Goal: Register for event/course

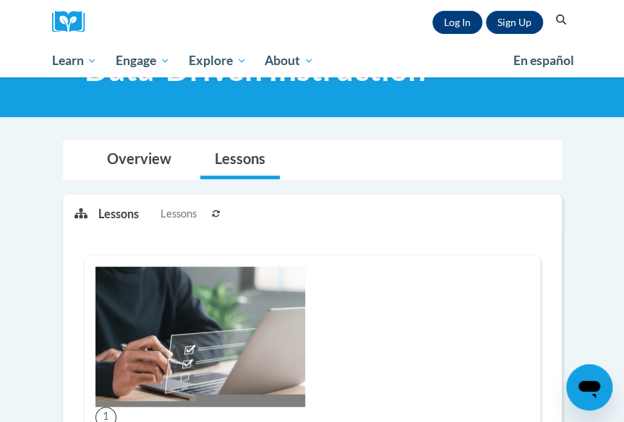
scroll to position [217, 0]
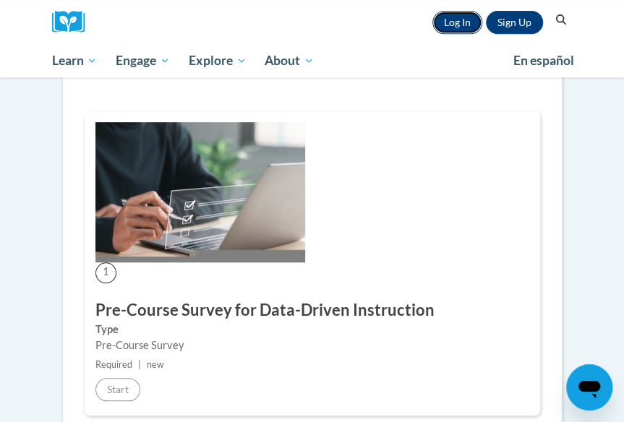
click at [467, 21] on link "Log In" at bounding box center [457, 22] width 50 height 23
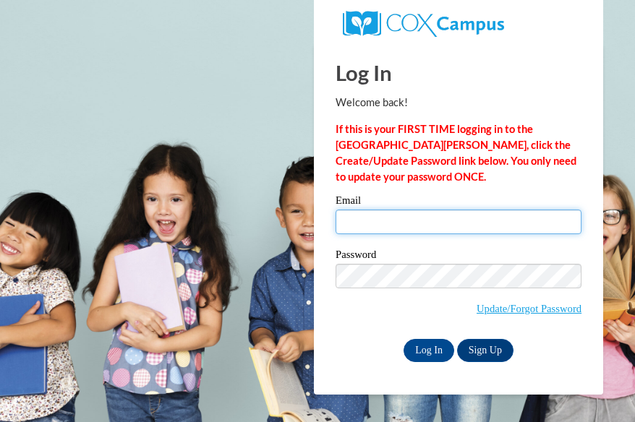
click at [412, 216] on input "Email" at bounding box center [459, 222] width 246 height 25
type input "[EMAIL_ADDRESS][DOMAIN_NAME]"
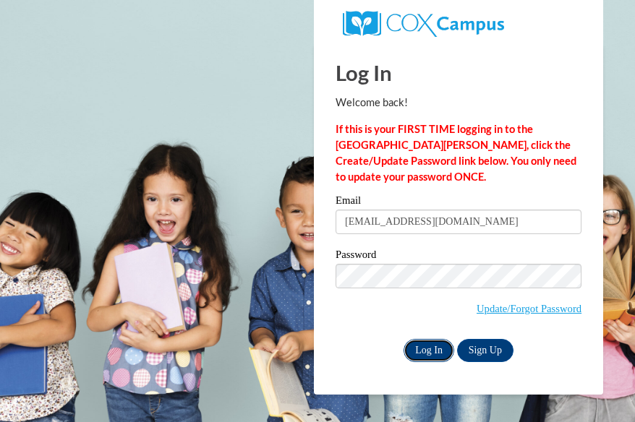
click at [427, 348] on input "Log In" at bounding box center [429, 350] width 51 height 23
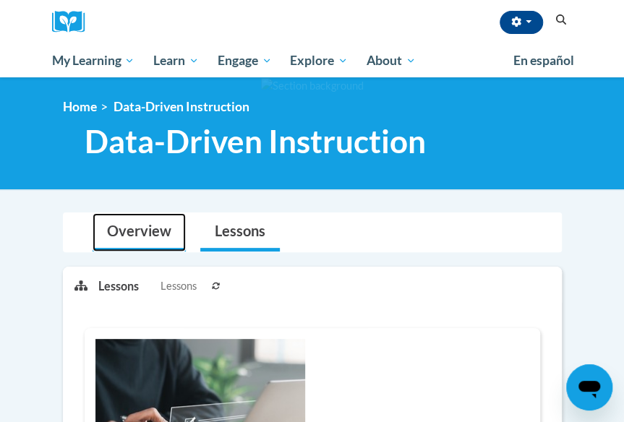
click at [159, 233] on link "Overview" at bounding box center [139, 232] width 93 height 38
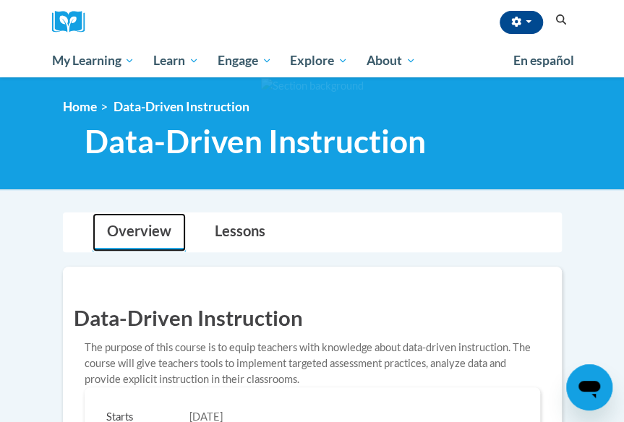
scroll to position [289, 0]
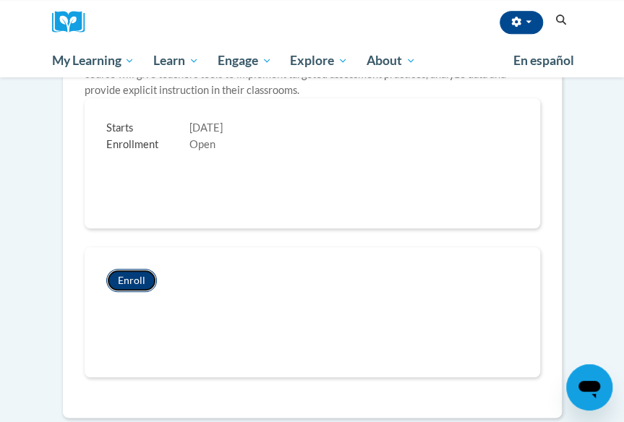
click at [139, 278] on button "Enroll" at bounding box center [131, 280] width 51 height 23
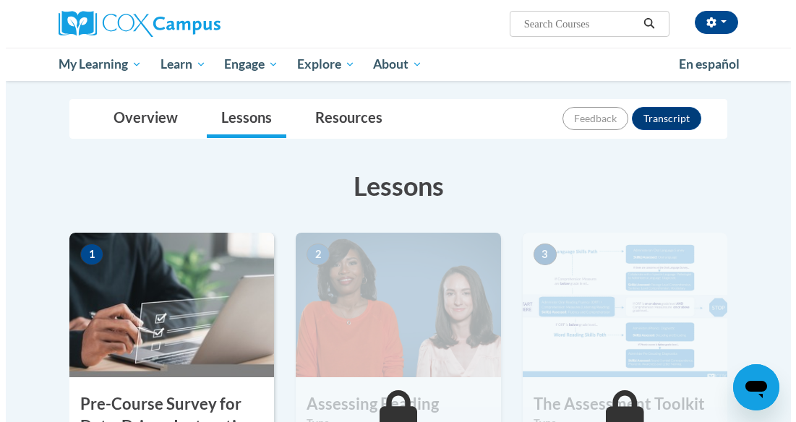
scroll to position [289, 0]
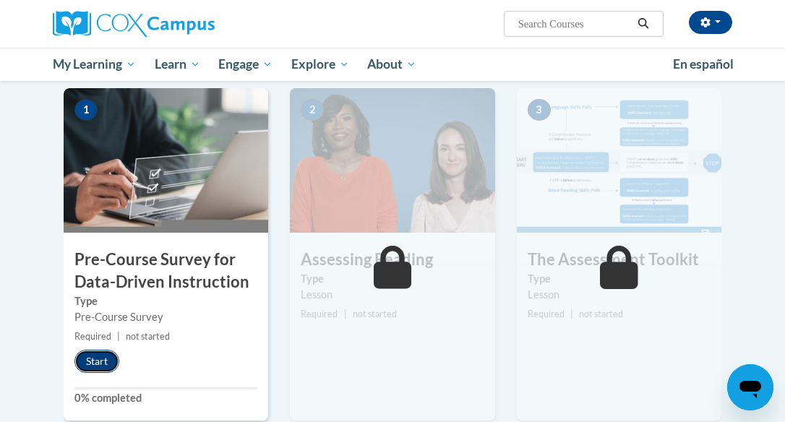
click at [112, 357] on button "Start" at bounding box center [96, 361] width 45 height 23
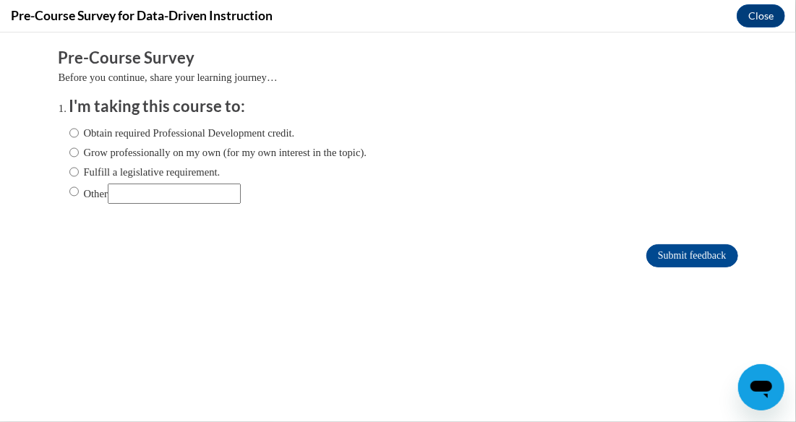
scroll to position [0, 0]
click at [69, 171] on input "Fulfill a legislative requirement." at bounding box center [73, 171] width 9 height 16
radio input "true"
click at [623, 257] on input "Submit feedback" at bounding box center [692, 255] width 91 height 23
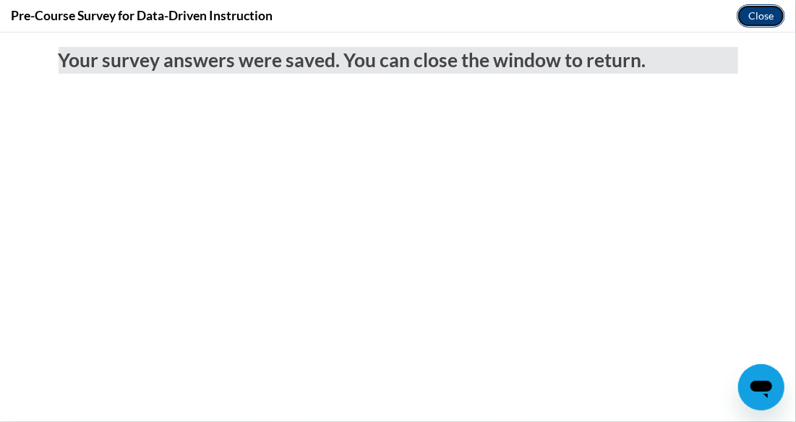
click at [623, 14] on button "Close" at bounding box center [761, 15] width 48 height 23
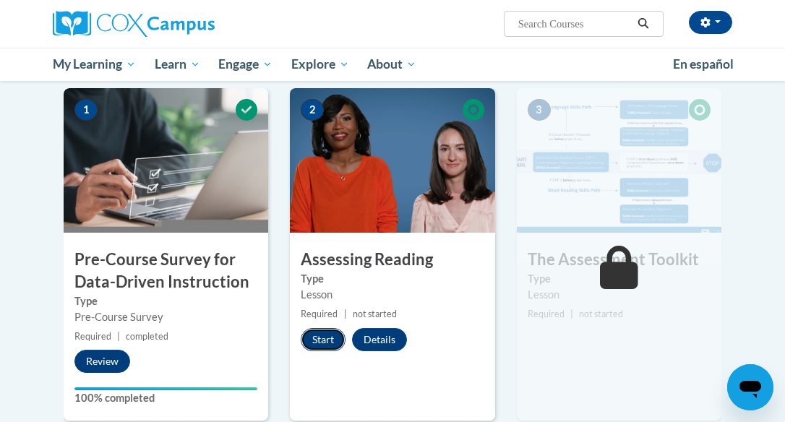
click at [334, 342] on button "Start" at bounding box center [323, 339] width 45 height 23
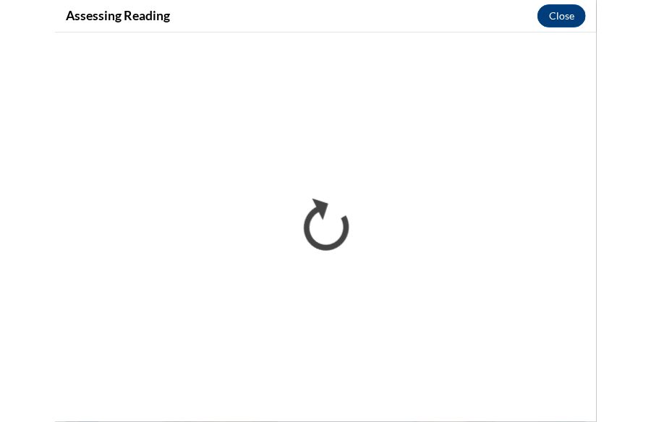
scroll to position [312, 0]
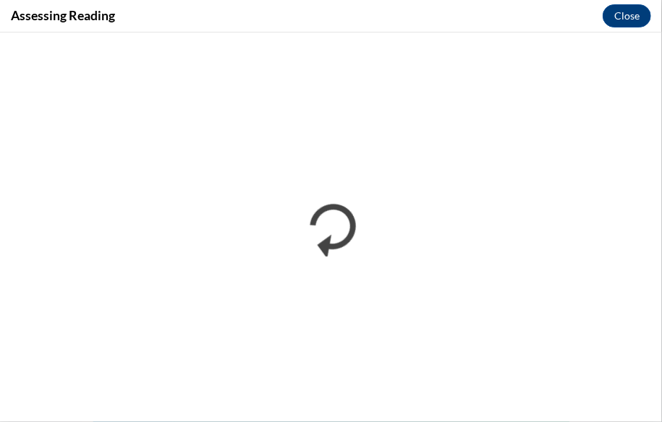
click at [365, 31] on div "Assessing Reading Close" at bounding box center [331, 16] width 662 height 33
click at [623, 16] on button "Close" at bounding box center [626, 15] width 48 height 23
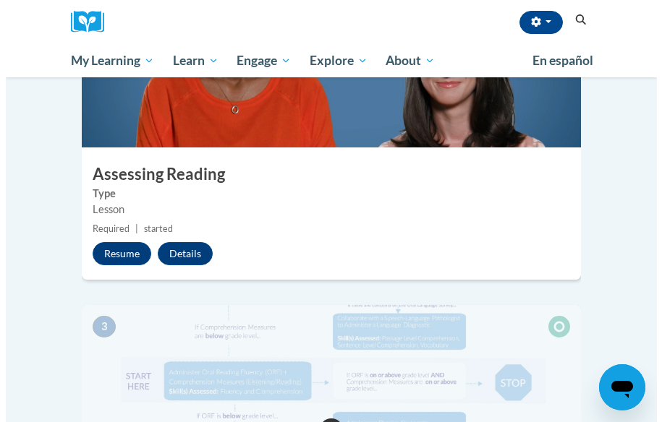
scroll to position [786, 0]
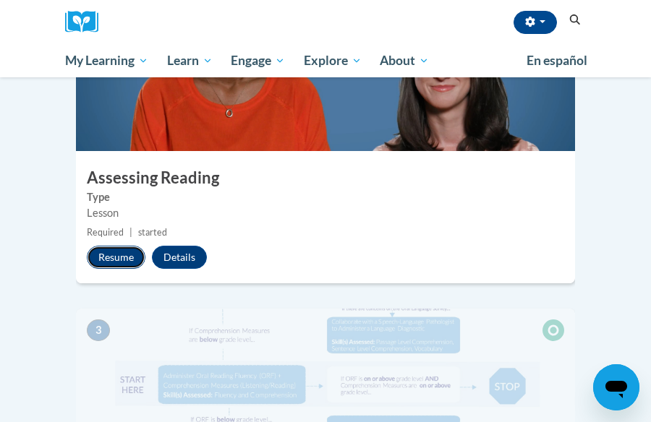
click at [127, 246] on button "Resume" at bounding box center [116, 257] width 59 height 23
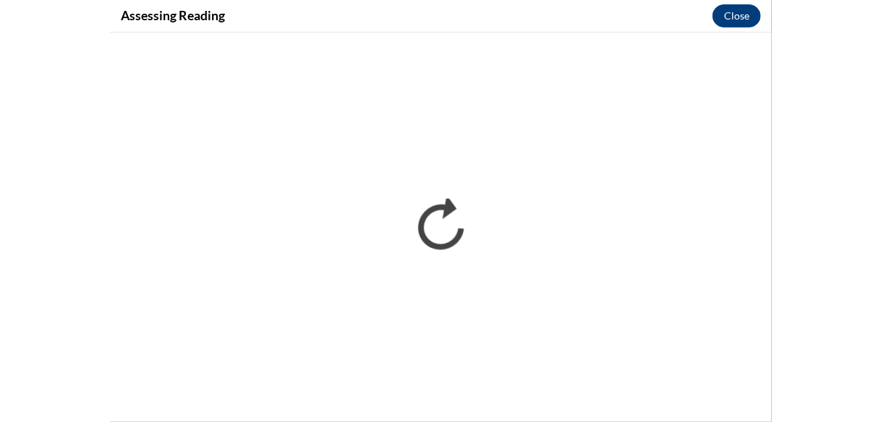
scroll to position [0, 0]
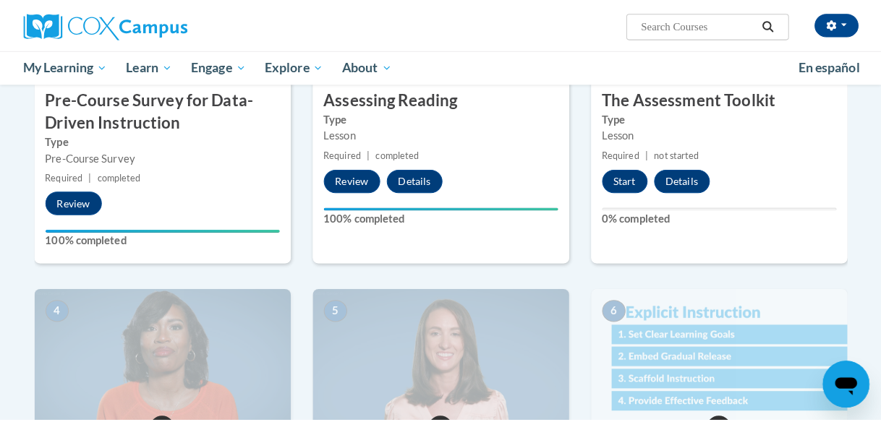
scroll to position [456, 0]
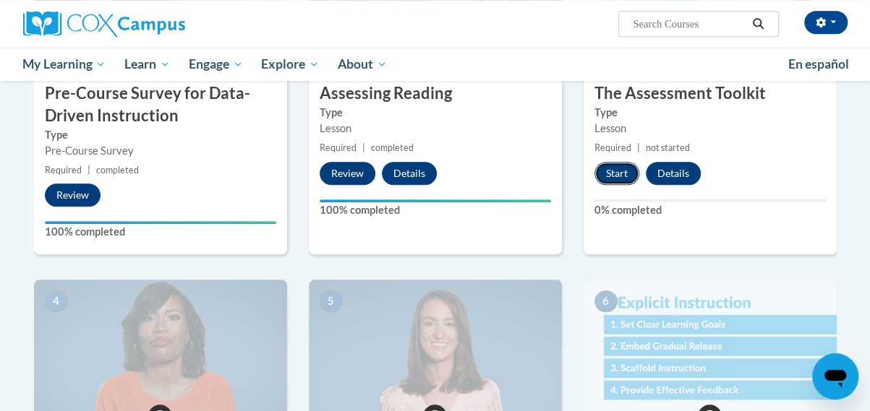
click at [611, 170] on button "Start" at bounding box center [616, 173] width 45 height 23
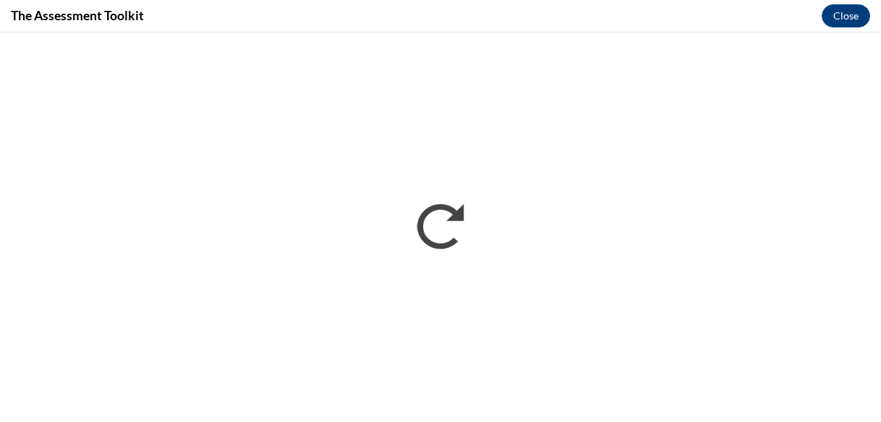
scroll to position [0, 0]
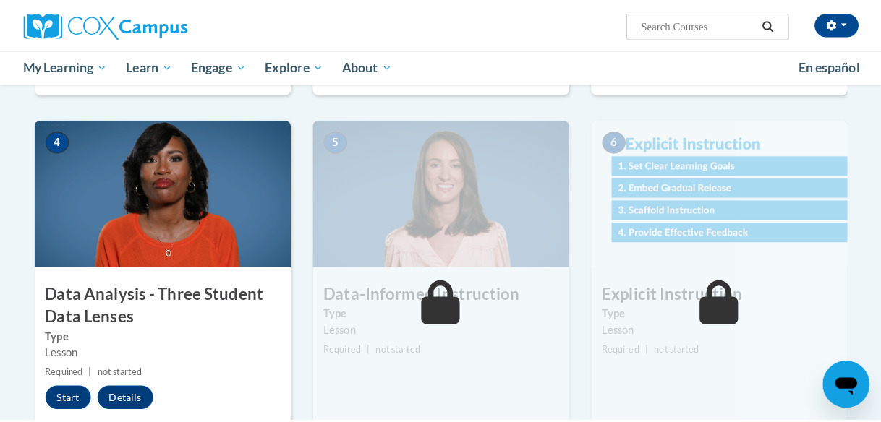
scroll to position [691, 0]
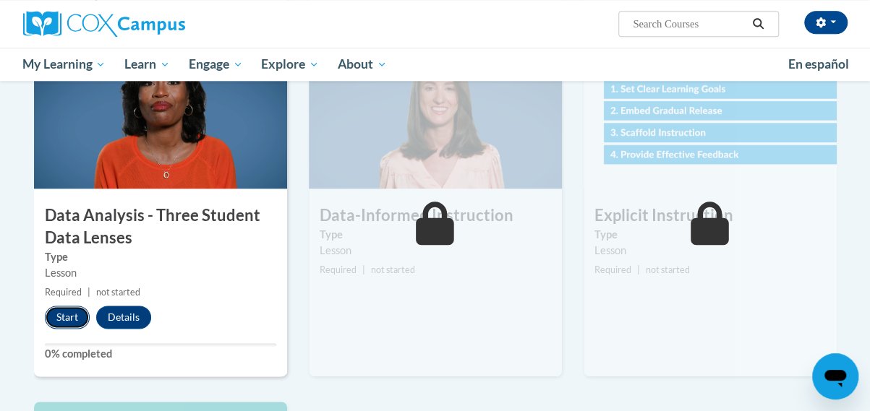
click at [74, 312] on button "Start" at bounding box center [67, 317] width 45 height 23
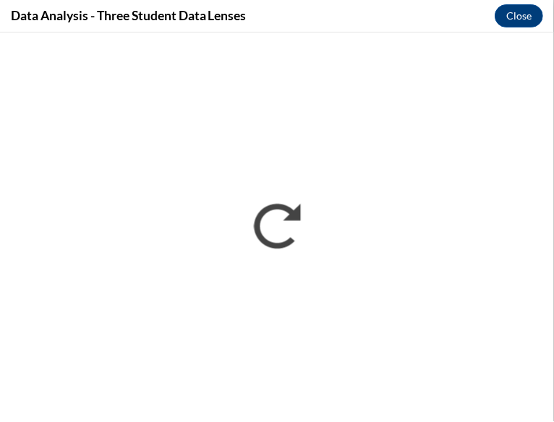
scroll to position [665, 0]
